Goal: Check status: Check status

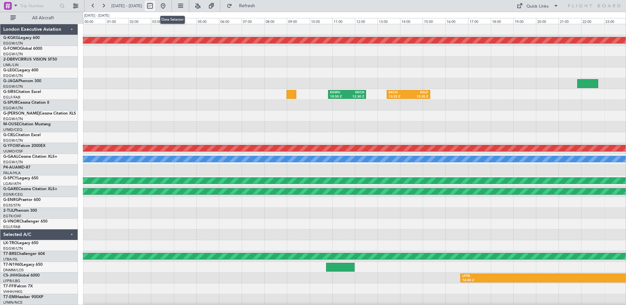
click at [155, 3] on button at bounding box center [150, 6] width 10 height 10
select select "5"
select select "2025"
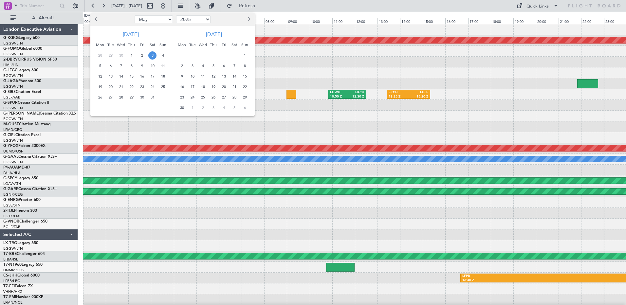
click at [93, 19] on button "Previous month" at bounding box center [96, 19] width 7 height 10
select select "4"
click at [131, 75] on span "17" at bounding box center [131, 76] width 8 height 8
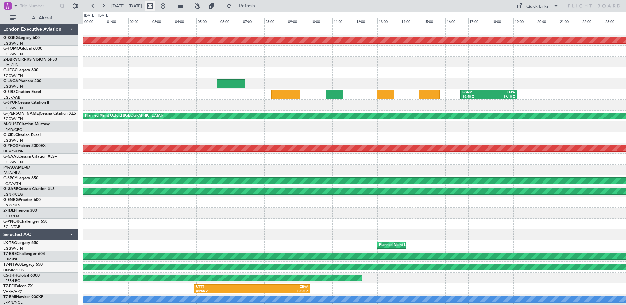
click at [155, 7] on button at bounding box center [150, 6] width 10 height 10
select select "4"
select select "2025"
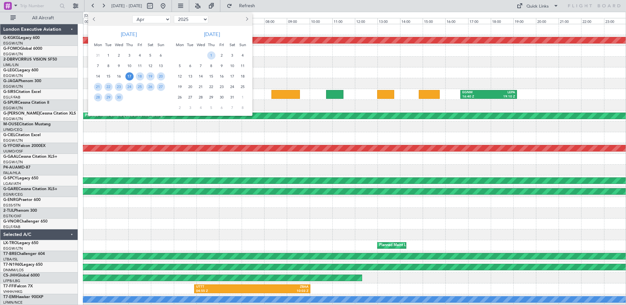
click at [233, 54] on span "3" at bounding box center [232, 55] width 8 height 8
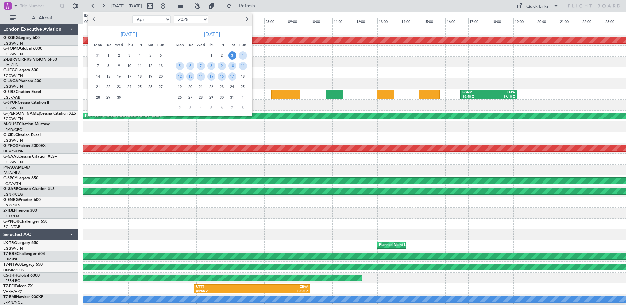
click at [233, 54] on span "3" at bounding box center [232, 55] width 8 height 8
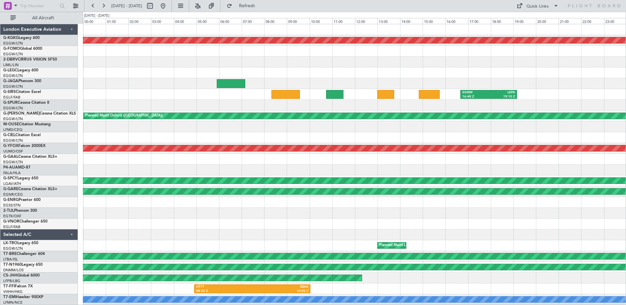
select select "5"
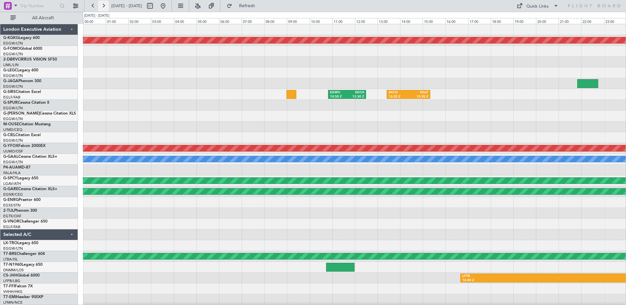
click at [101, 4] on button at bounding box center [103, 6] width 10 height 10
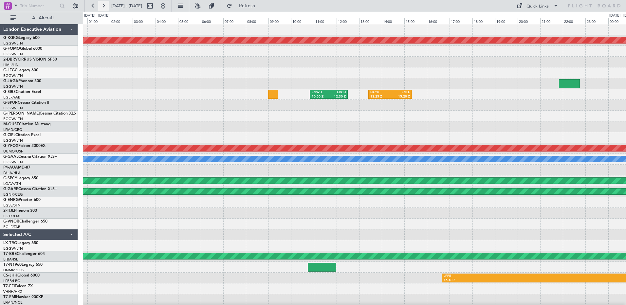
click at [101, 4] on button at bounding box center [103, 6] width 10 height 10
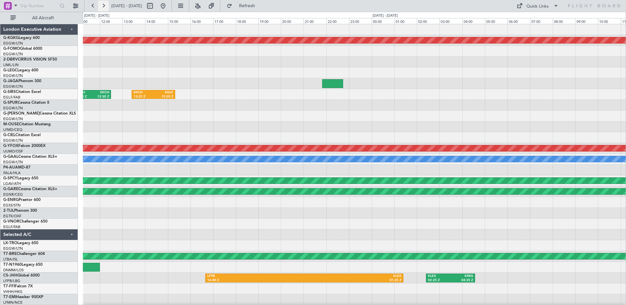
click at [101, 4] on button at bounding box center [103, 6] width 10 height 10
